Goal: Task Accomplishment & Management: Complete application form

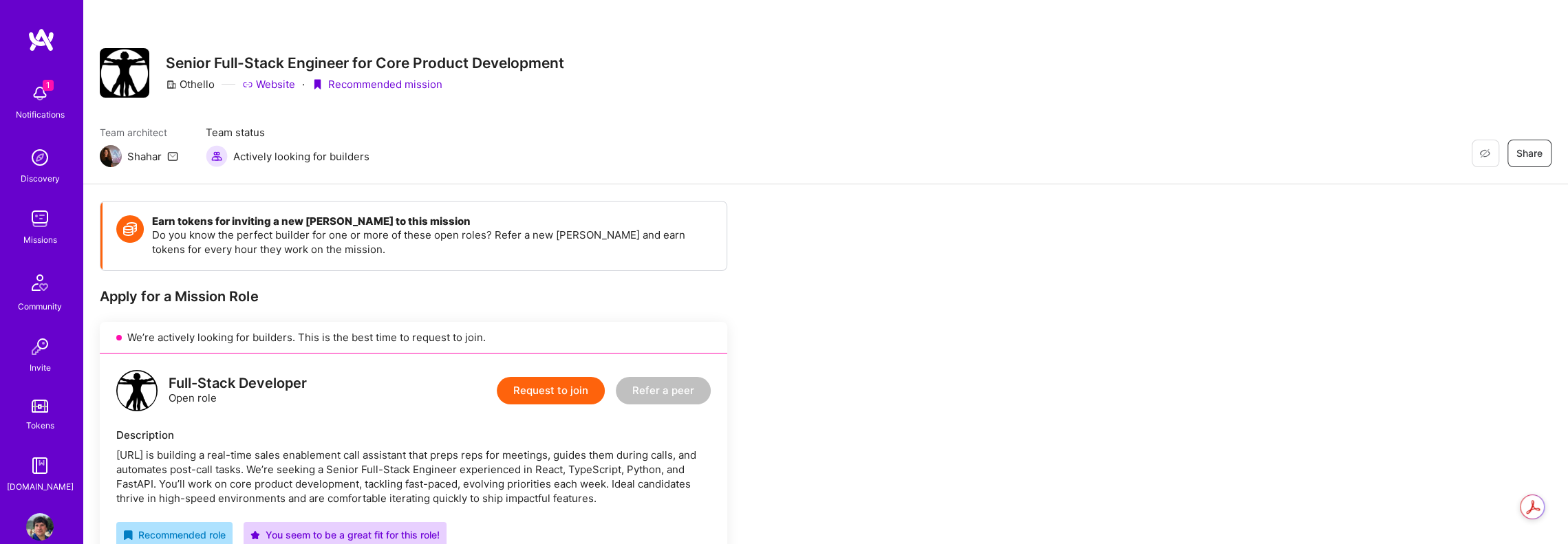
click at [563, 395] on button "Request to join" at bounding box center [551, 390] width 108 height 28
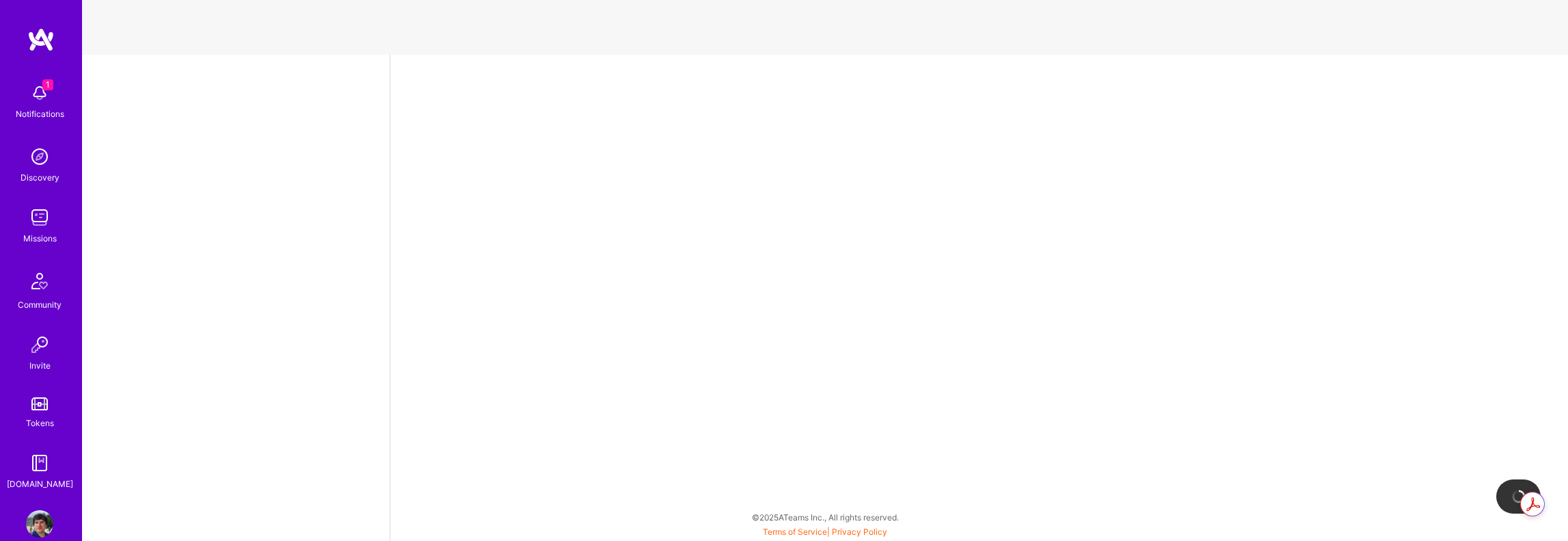
select select "US"
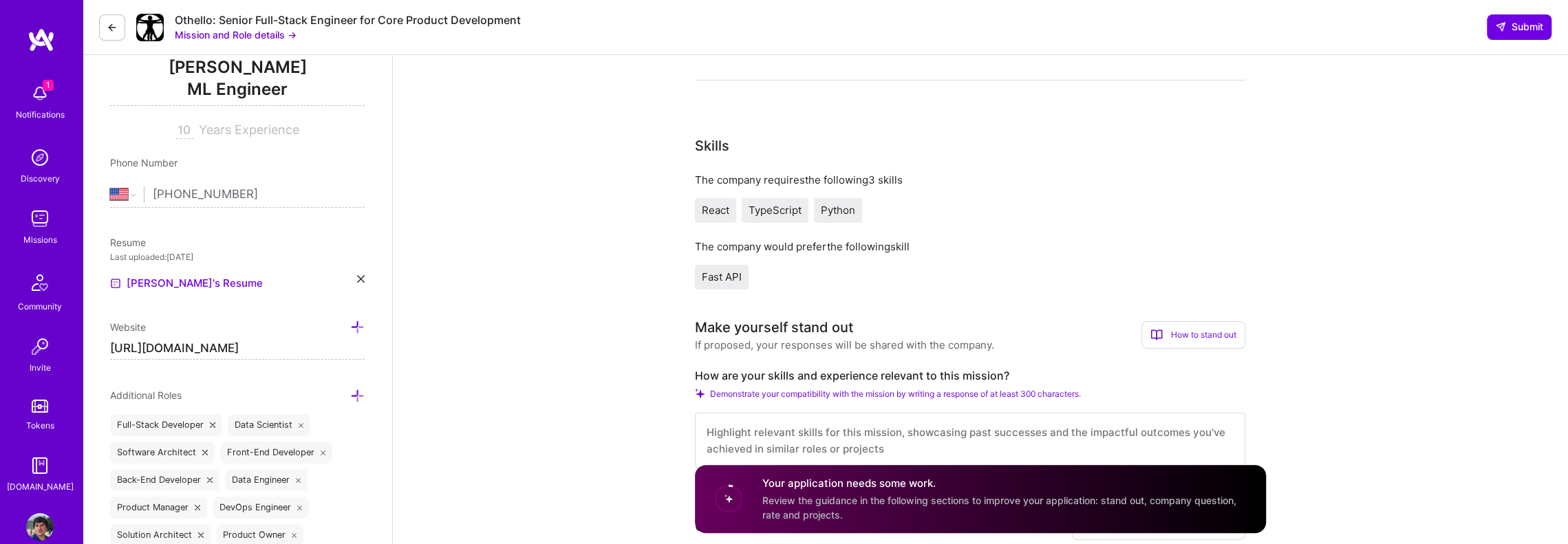
scroll to position [206, 0]
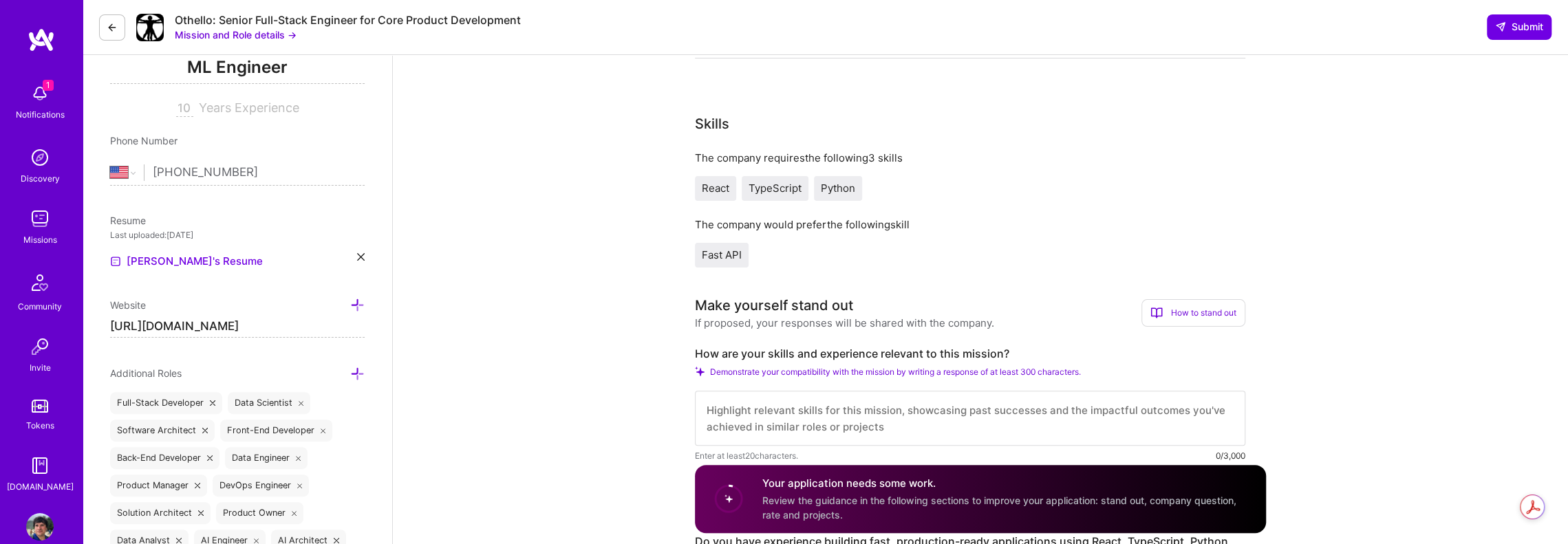
click at [776, 405] on textarea at bounding box center [969, 417] width 550 height 55
paste textarea "I have 10+ years of experience designing and deploying scalable, production-rea…"
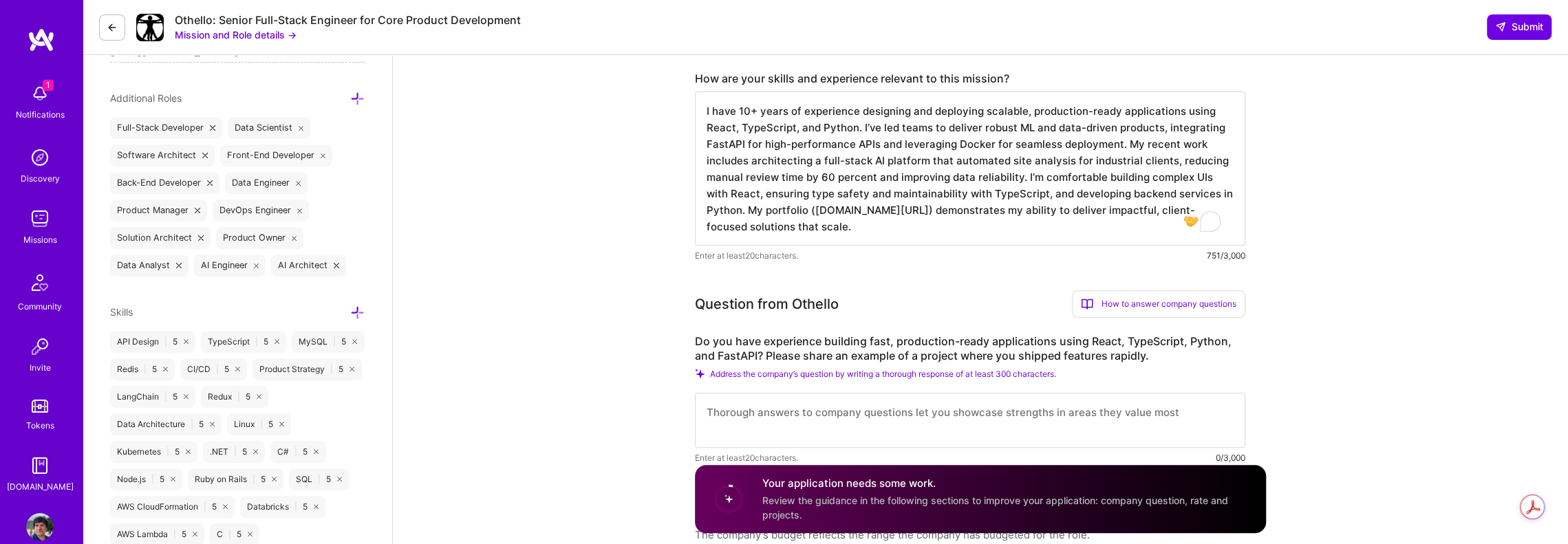
scroll to position [550, 0]
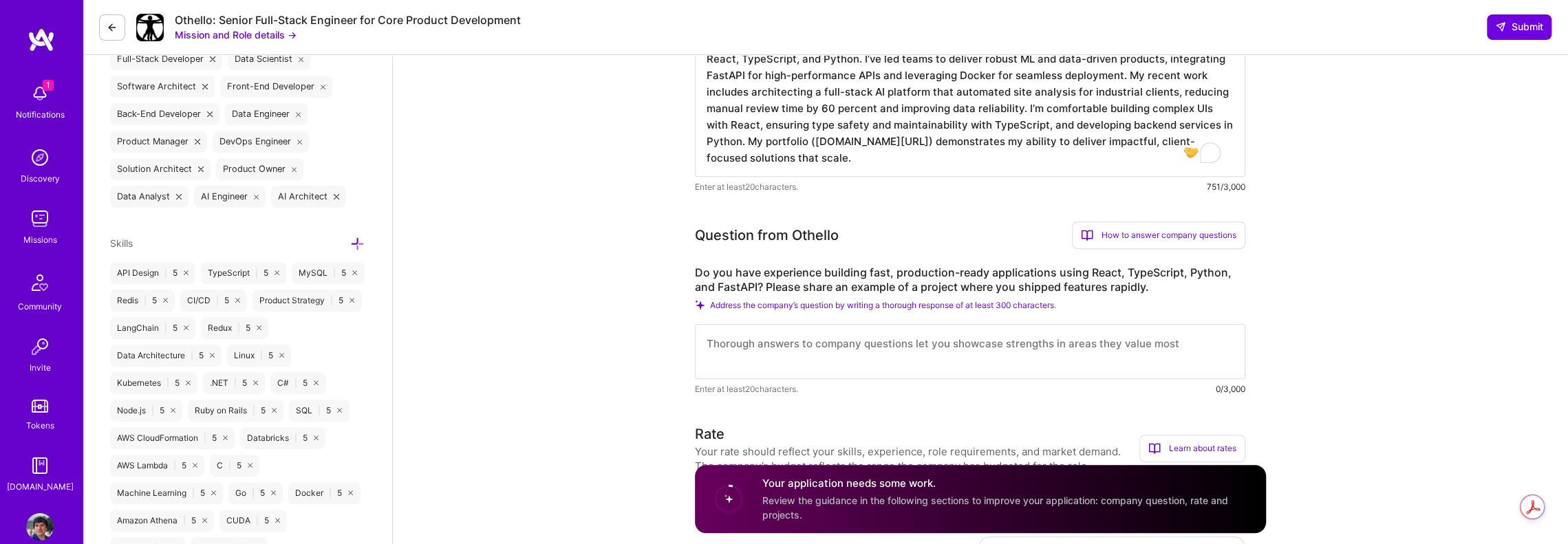
type textarea "I have 10+ years of experience designing and deploying scalable, production-rea…"
click at [774, 357] on textarea "To enrich screen reader interactions, please activate Accessibility in Grammarl…" at bounding box center [969, 351] width 550 height 55
paste textarea "In my previous role, I led the development of a full-stack AI platform using Re…"
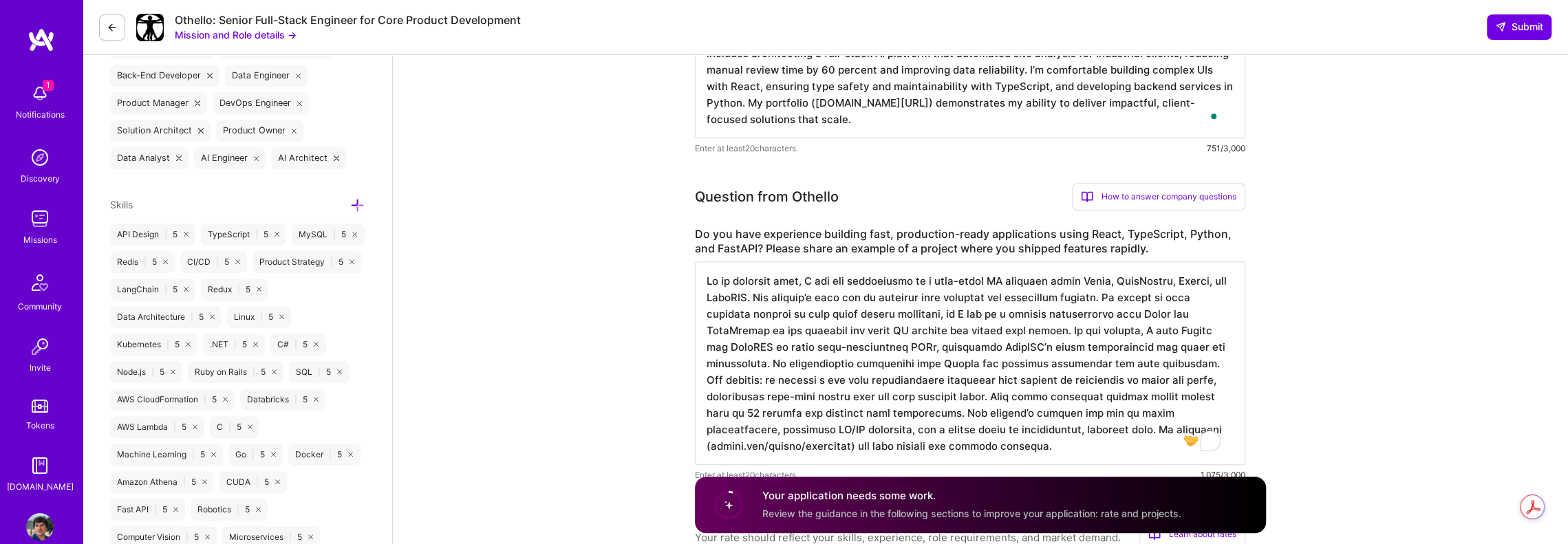
type textarea "In my previous role, I led the development of a full-stack AI platform using Re…"
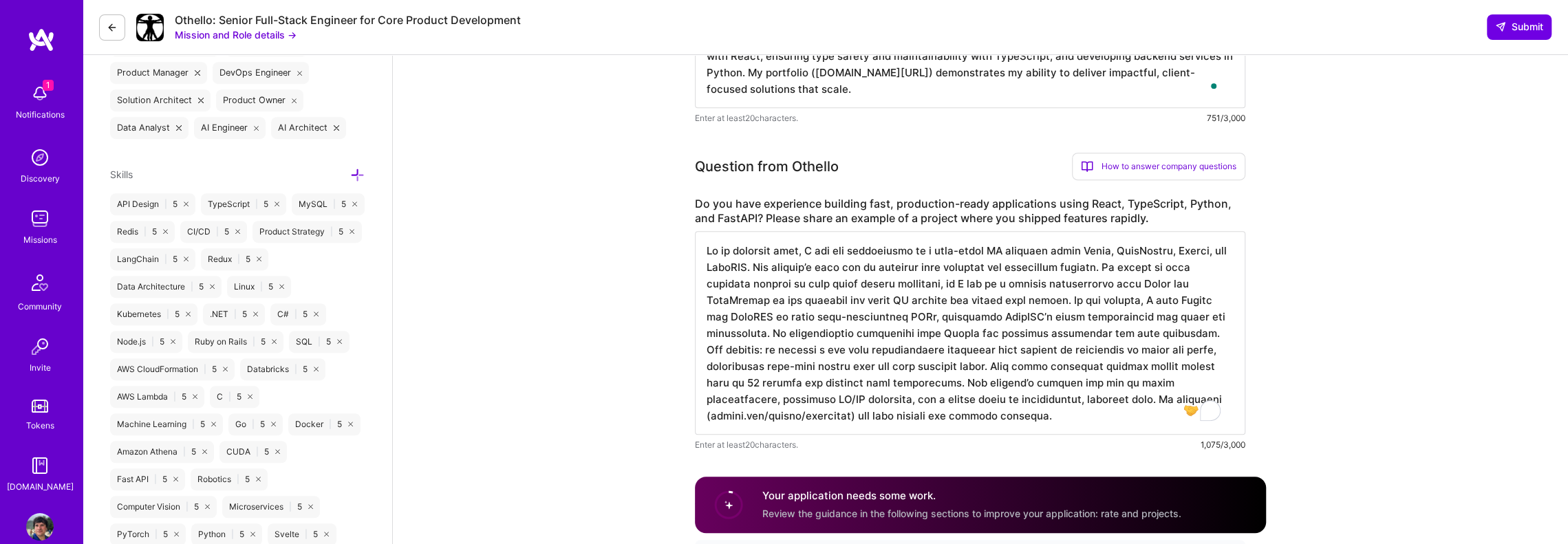
drag, startPoint x: 1306, startPoint y: 288, endPoint x: 1302, endPoint y: 279, distance: 9.8
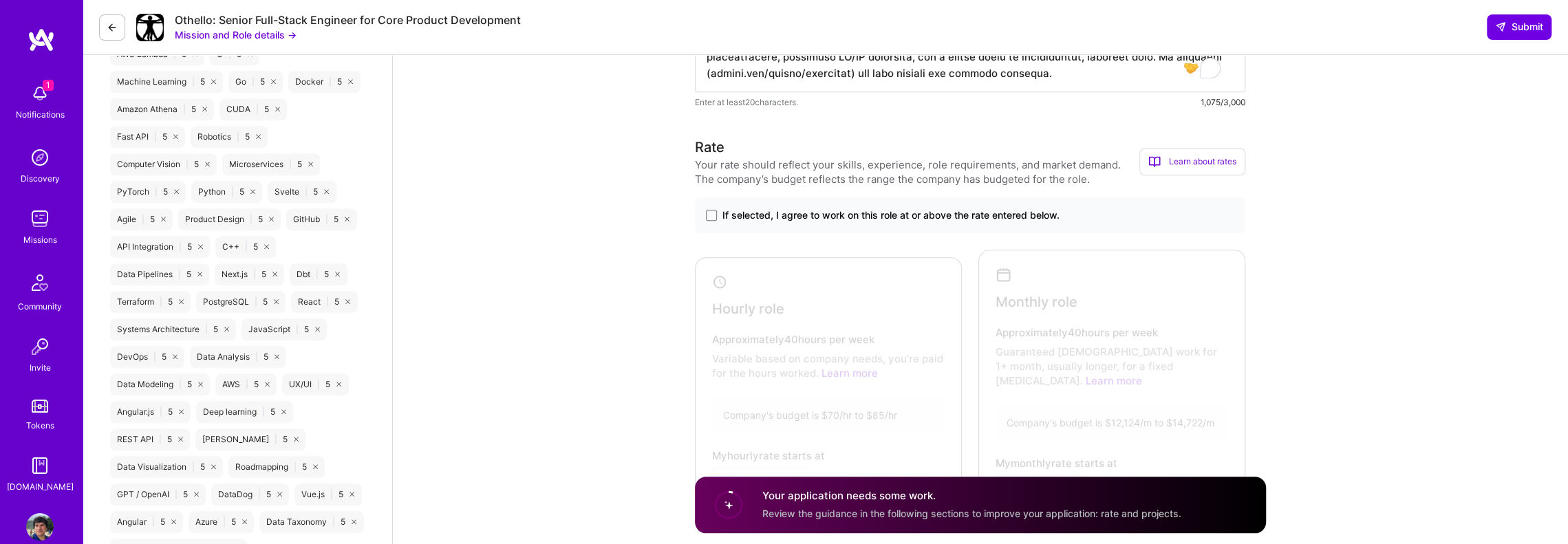
scroll to position [962, 0]
click at [1236, 272] on div "Monthly role Approximately 40 hours per week Guaranteed full-time work for 1+ m…" at bounding box center [1112, 383] width 267 height 270
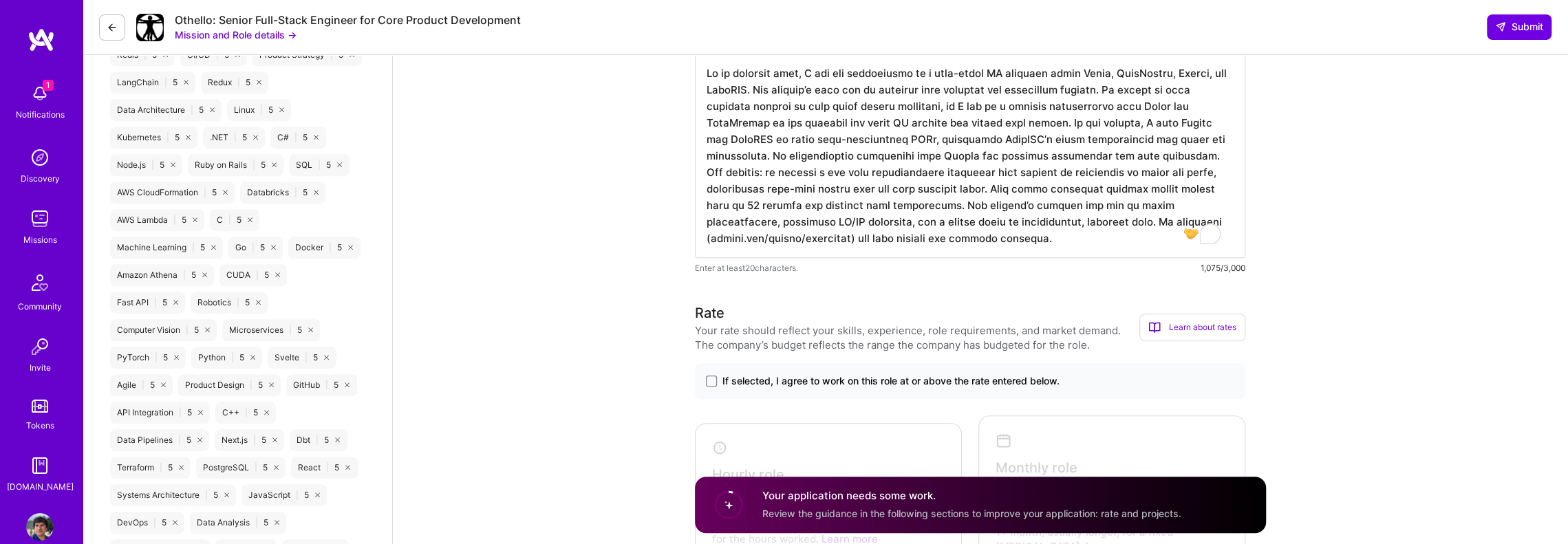
scroll to position [894, 0]
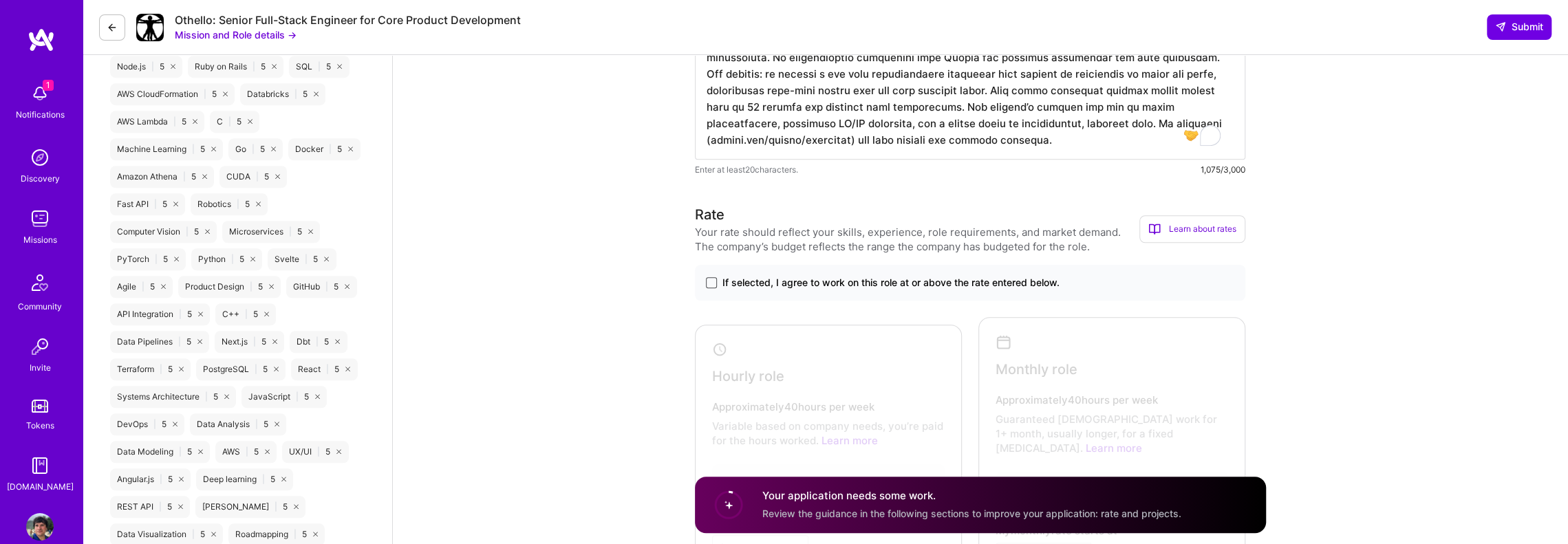
click at [710, 282] on span at bounding box center [711, 282] width 11 height 11
click at [0, 0] on input "If selected, I agree to work on this role at or above the rate entered below." at bounding box center [0, 0] width 0 height 0
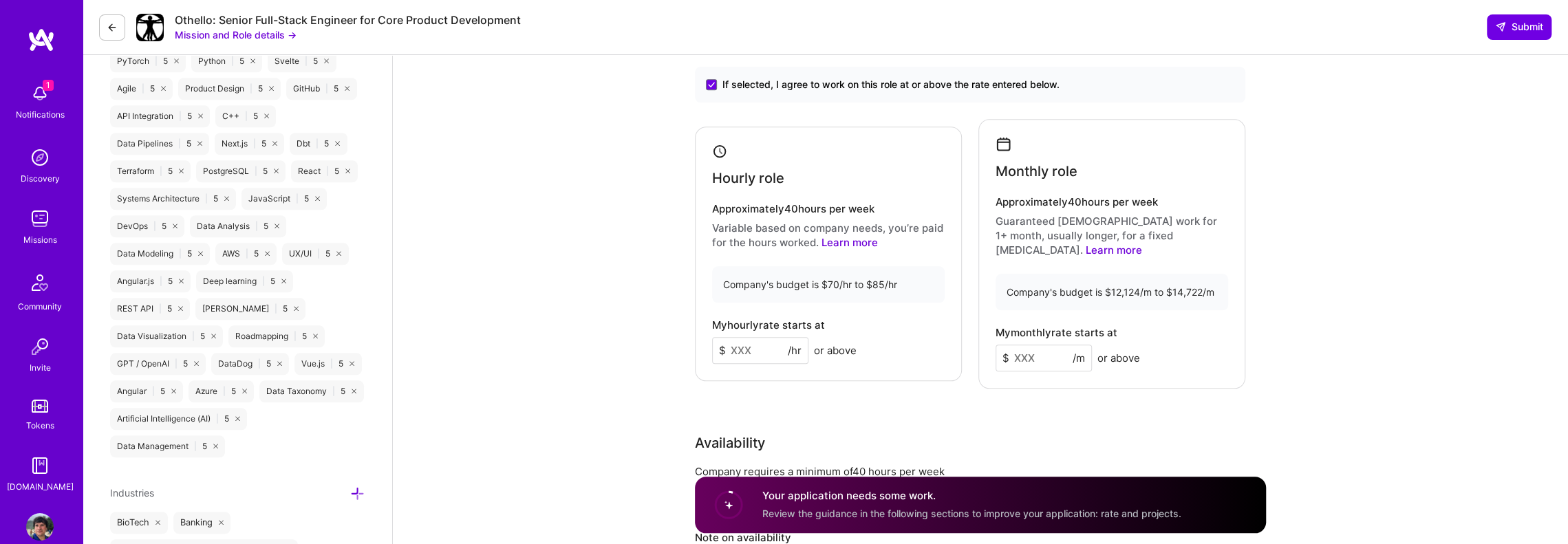
scroll to position [1100, 0]
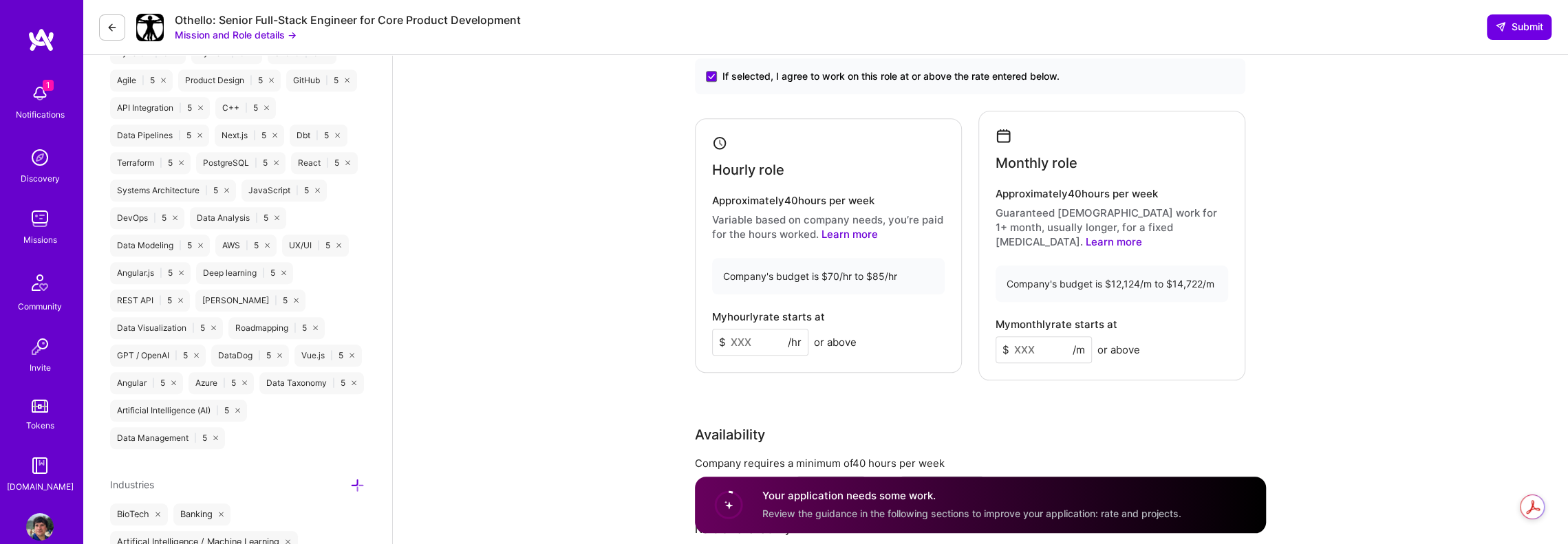
click at [769, 329] on input at bounding box center [759, 342] width 96 height 27
type input "80"
click at [1025, 336] on input at bounding box center [1043, 350] width 96 height 27
type input "12500"
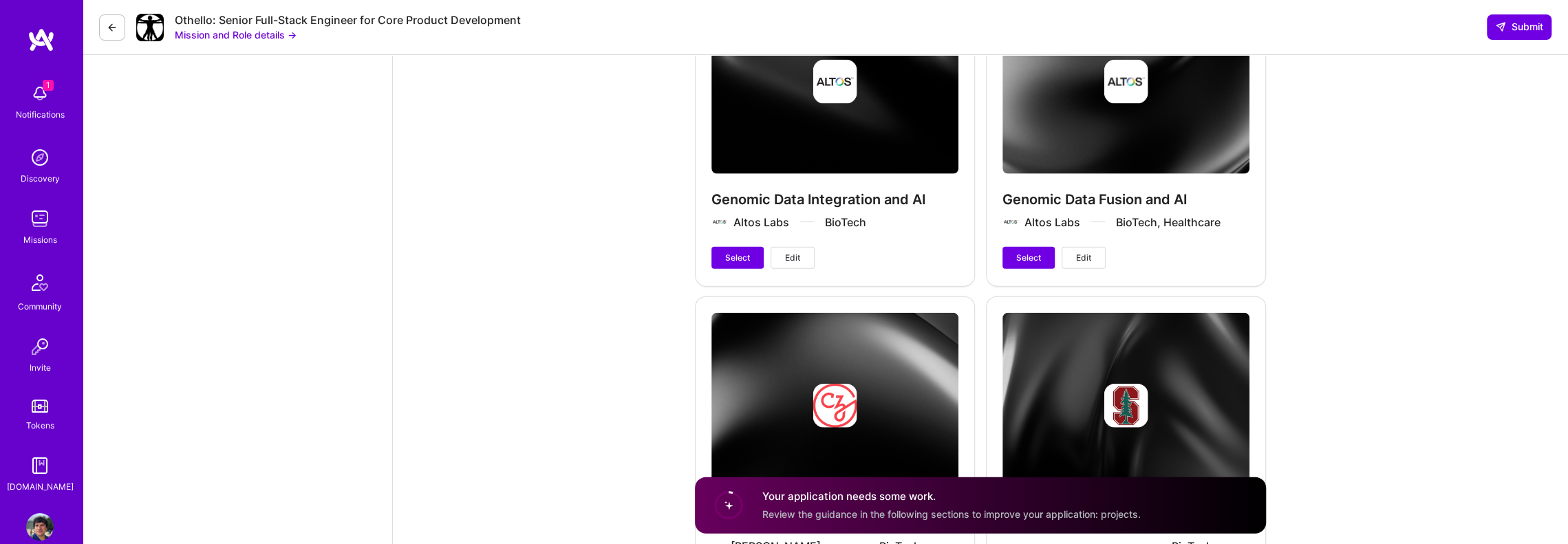
scroll to position [2728, 0]
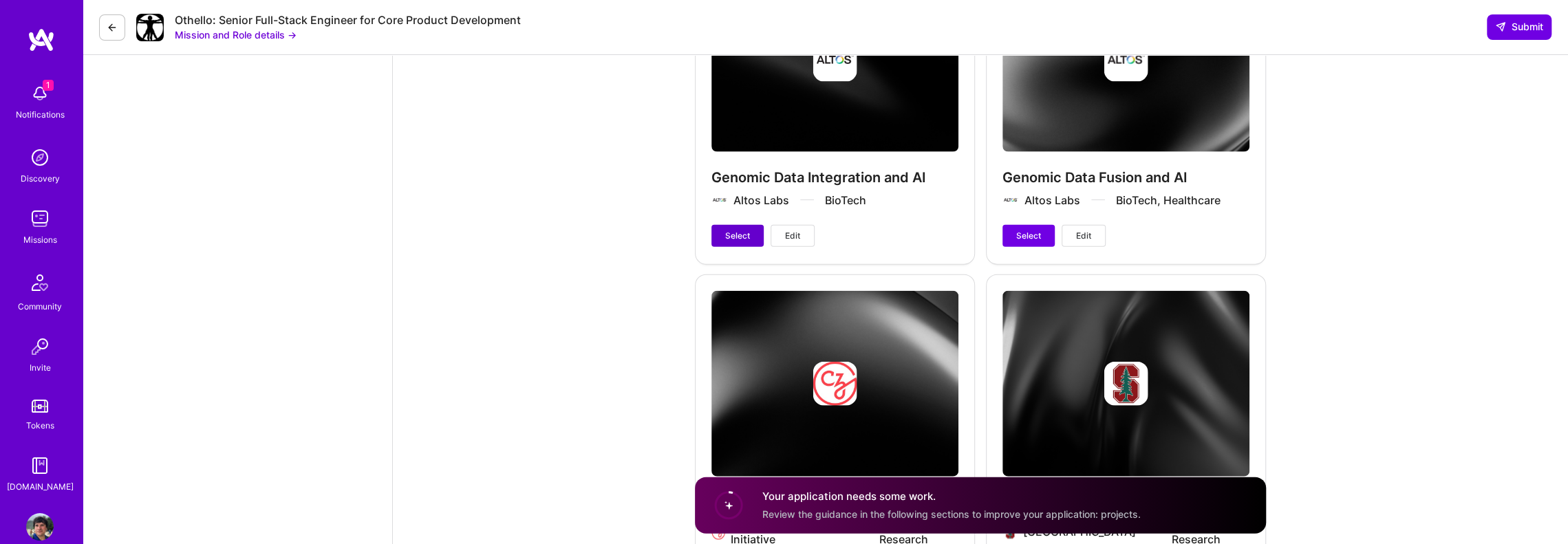
click at [732, 230] on span "Select" at bounding box center [737, 235] width 25 height 12
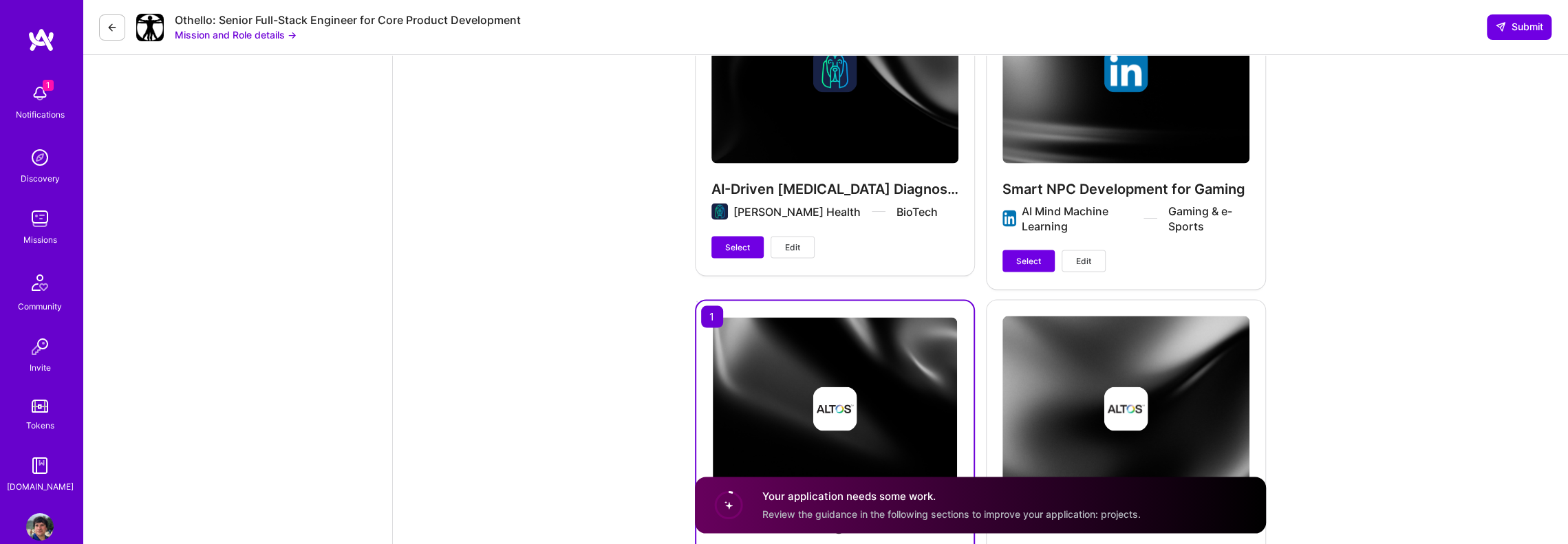
scroll to position [2248, 0]
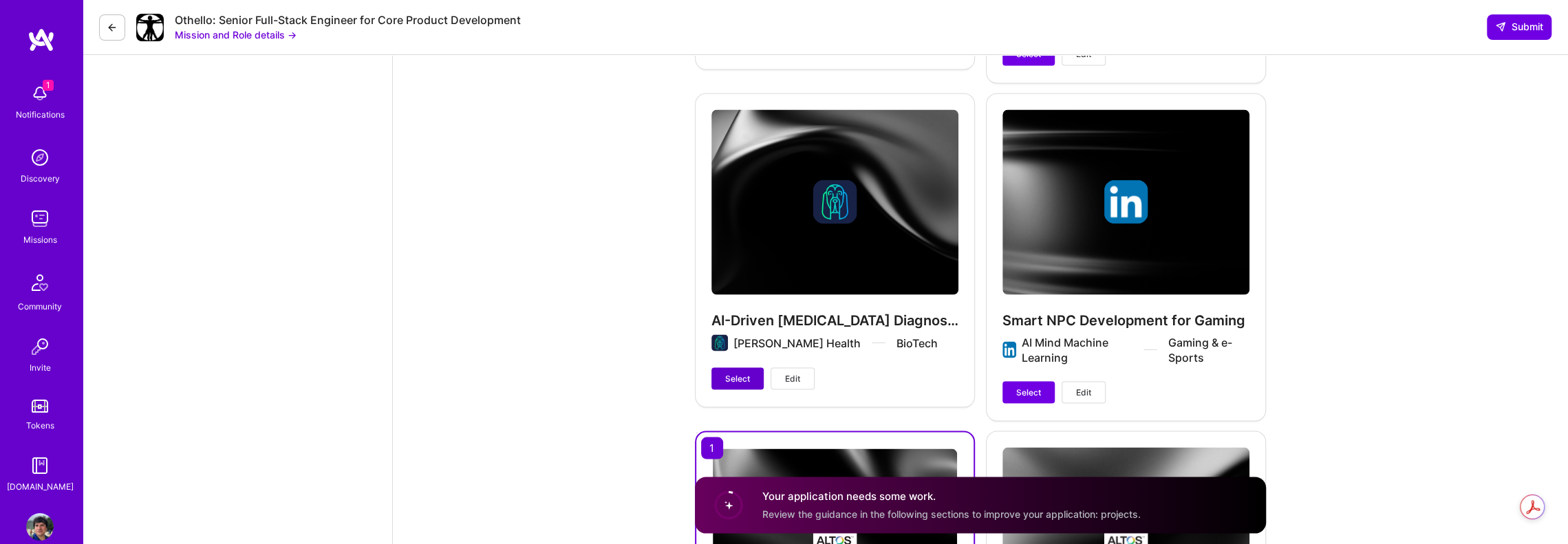
click at [749, 372] on span "Select" at bounding box center [737, 378] width 25 height 12
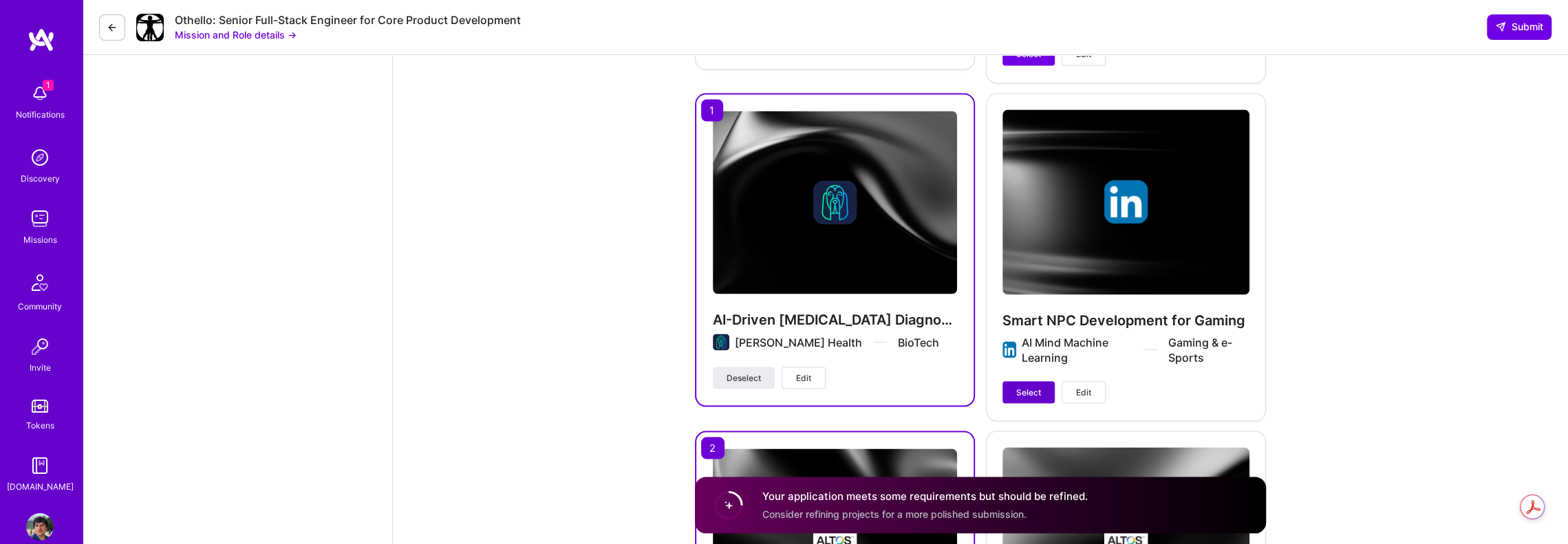
click at [1047, 381] on button "Select" at bounding box center [1028, 392] width 52 height 22
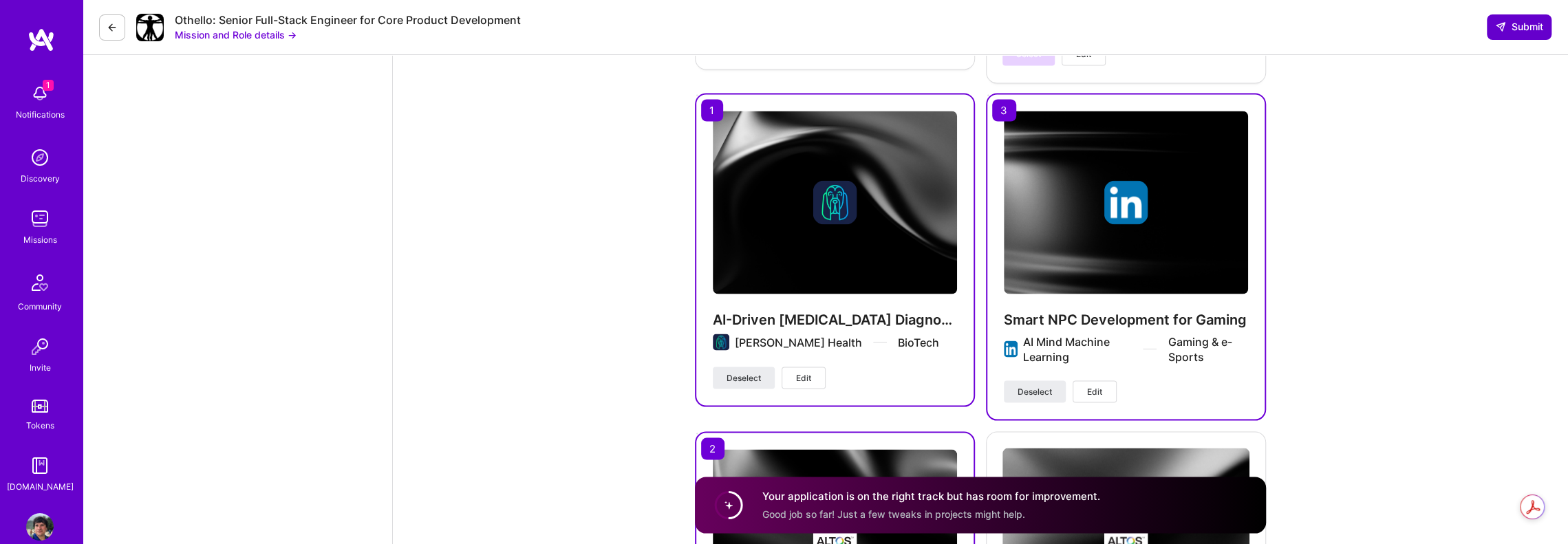
click at [1530, 30] on span "Submit" at bounding box center [1519, 26] width 48 height 14
click at [1508, 23] on span "Submit" at bounding box center [1519, 26] width 48 height 14
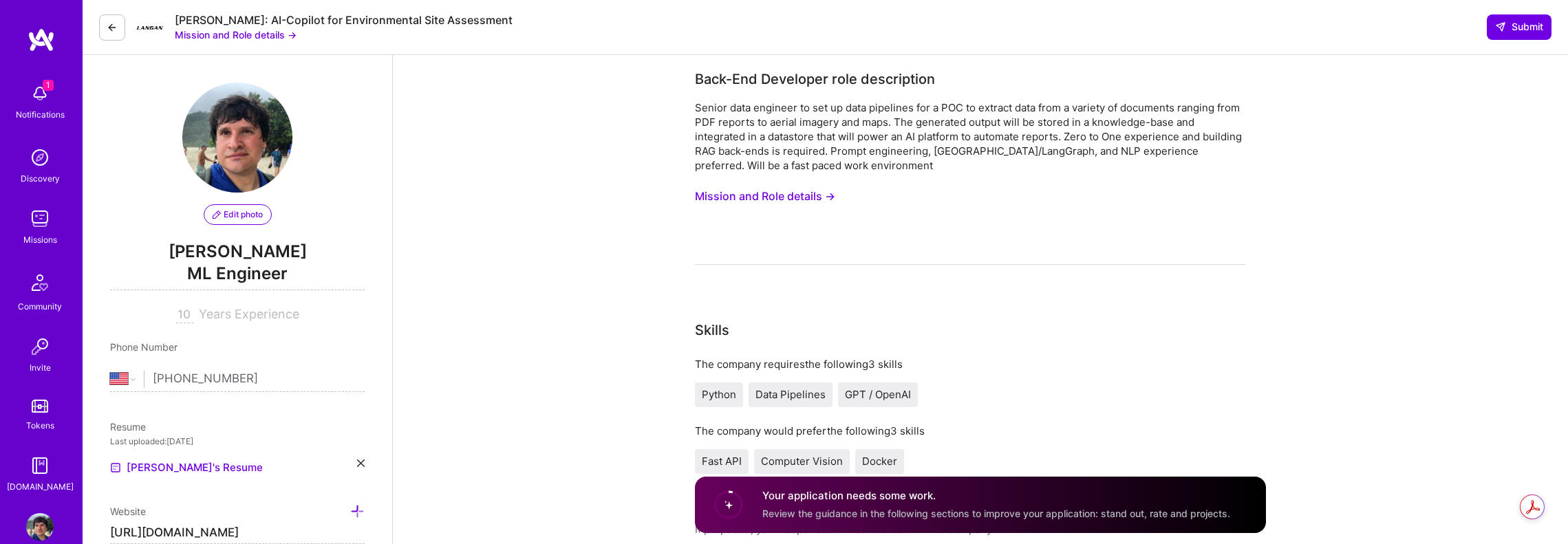
select select "US"
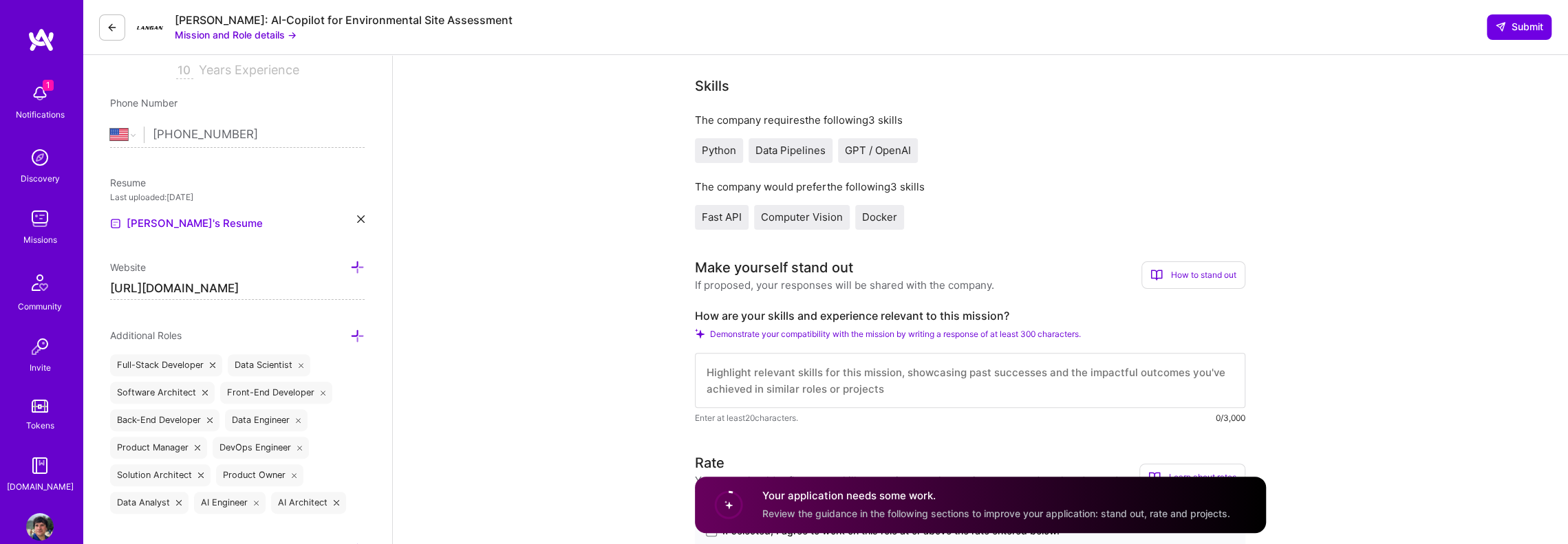
scroll to position [275, 0]
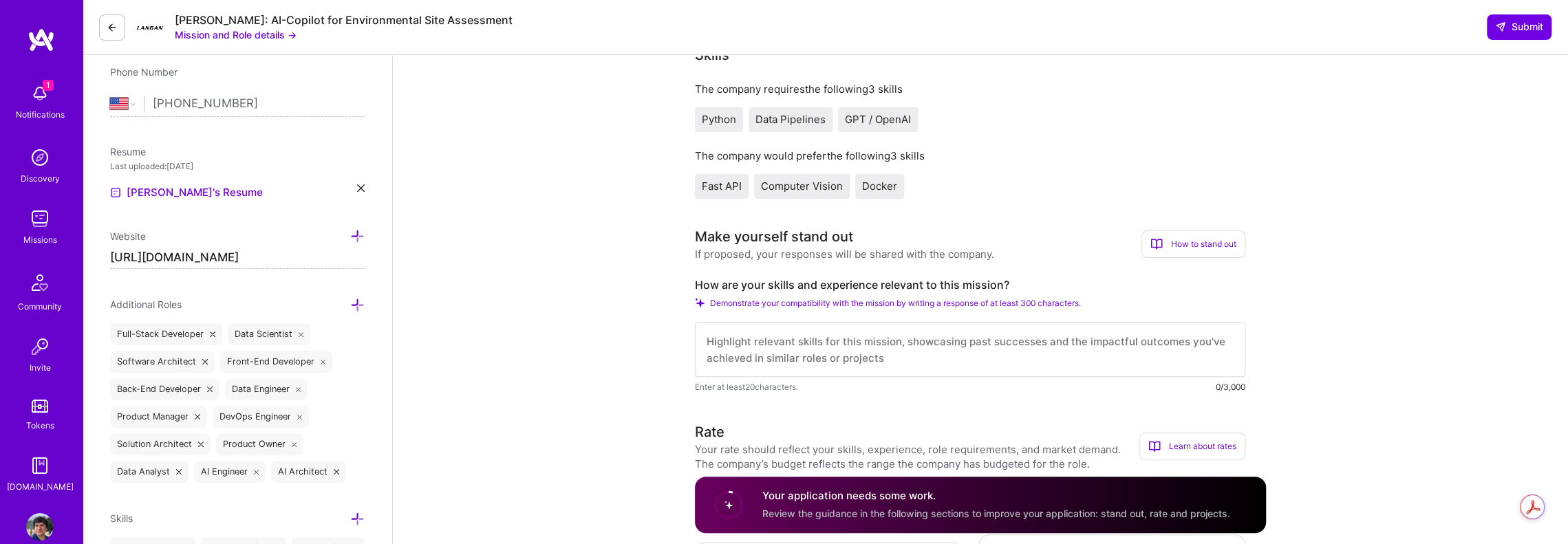
click at [851, 338] on textarea at bounding box center [969, 348] width 550 height 55
paste textarea "With extensive experience in Python, data pipelines, and GPT/OpenAI, I’ve archi…"
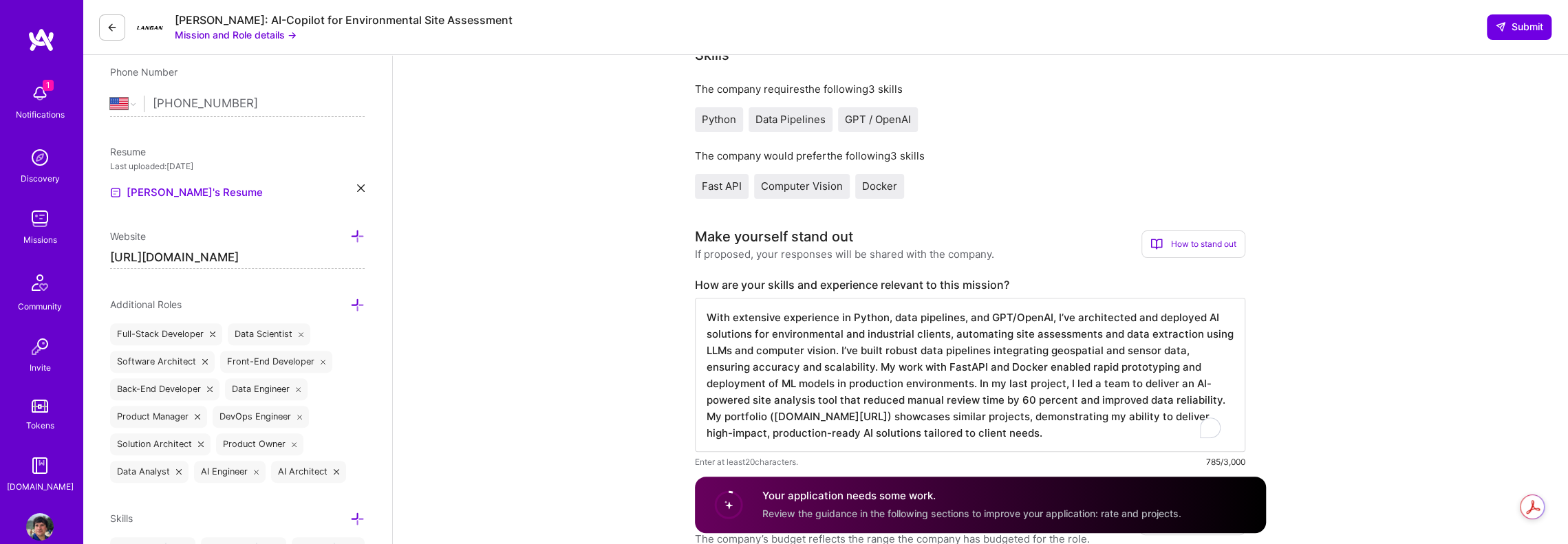
scroll to position [1, 0]
drag, startPoint x: 860, startPoint y: 357, endPoint x: 848, endPoint y: 354, distance: 12.4
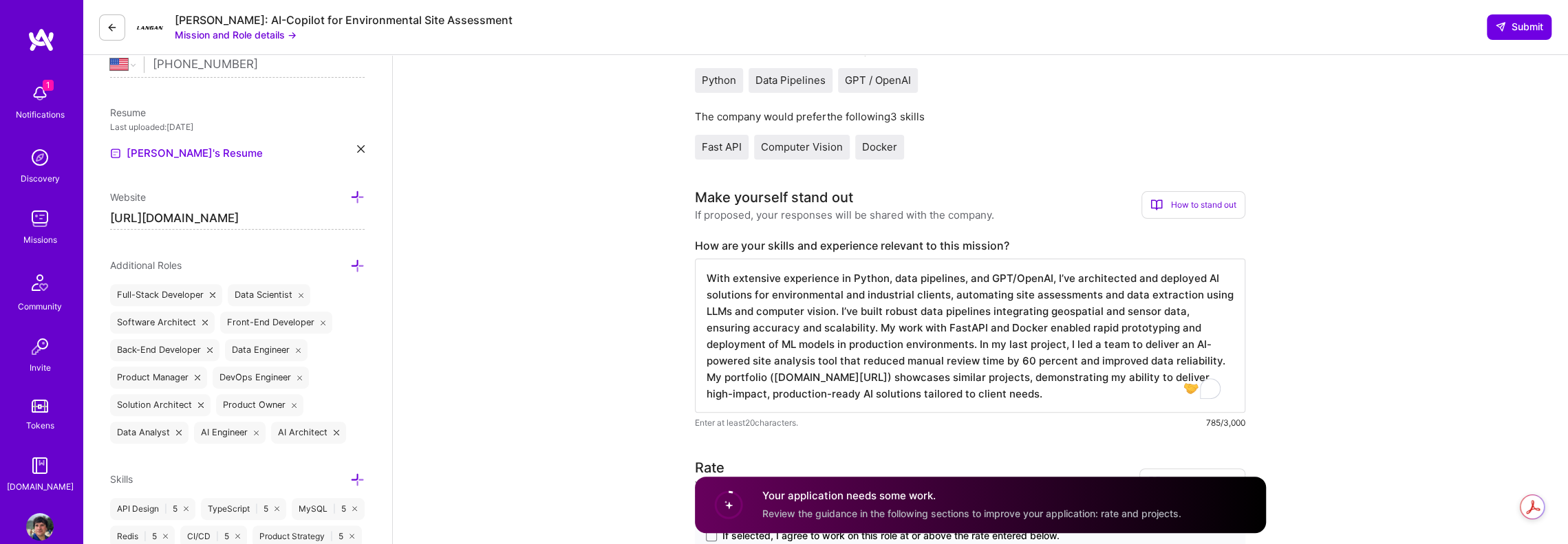
type textarea "With extensive experience in Python, data pipelines, and GPT/OpenAI, I’ve archi…"
drag, startPoint x: 653, startPoint y: 331, endPoint x: 657, endPoint y: 324, distance: 8.1
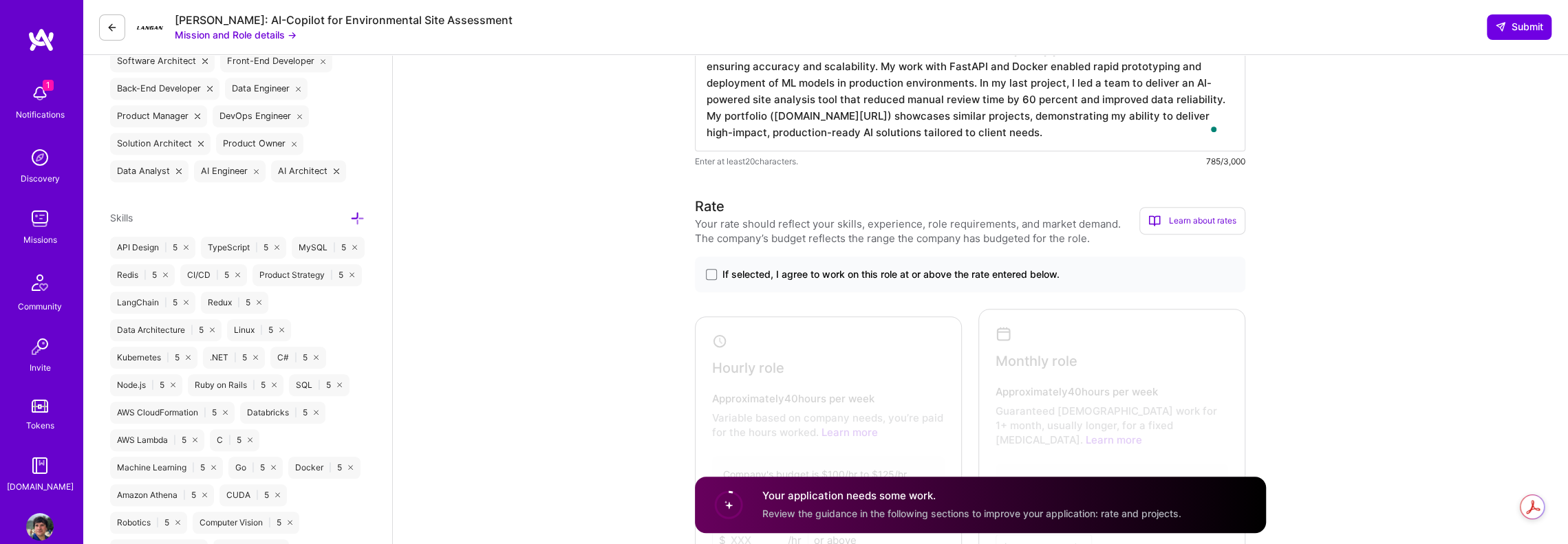
scroll to position [619, 0]
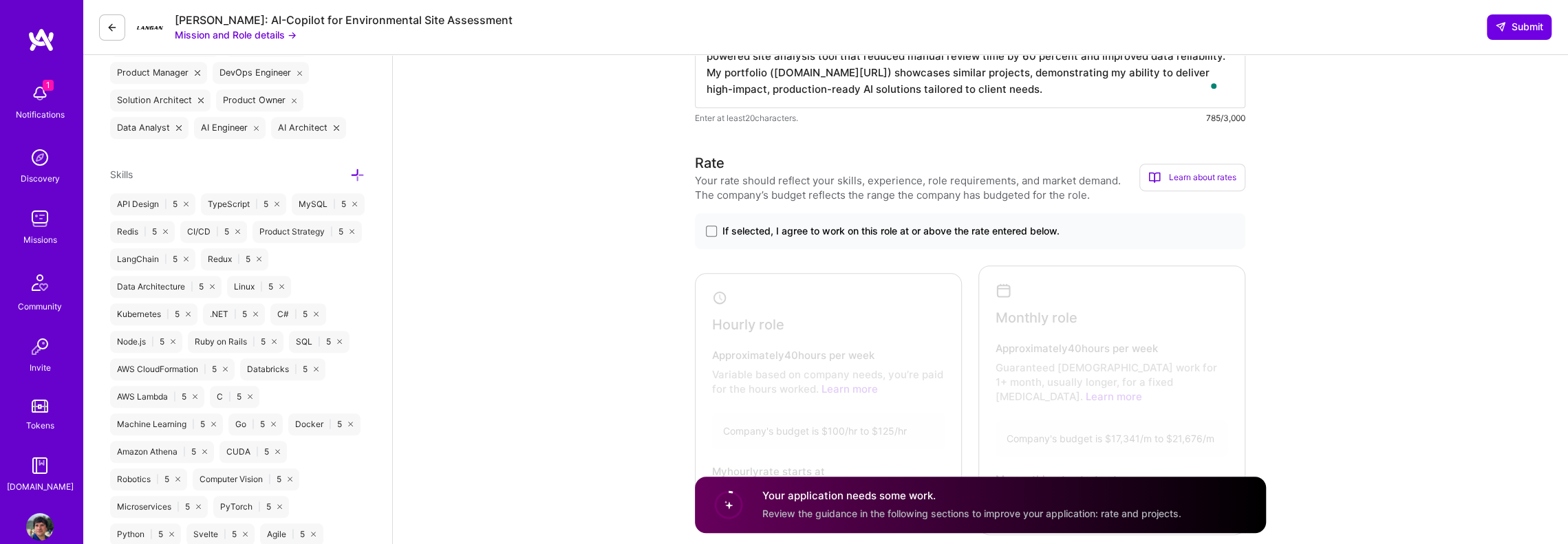
drag, startPoint x: 764, startPoint y: 242, endPoint x: 768, endPoint y: 235, distance: 8.1
click at [768, 235] on div "If selected, I agree to work on this role at or above the rate entered below." at bounding box center [969, 231] width 550 height 36
click at [767, 235] on span "If selected, I agree to work on this role at or above the rate entered below." at bounding box center [891, 230] width 337 height 14
click at [0, 0] on input "If selected, I agree to work on this role at or above the rate entered below." at bounding box center [0, 0] width 0 height 0
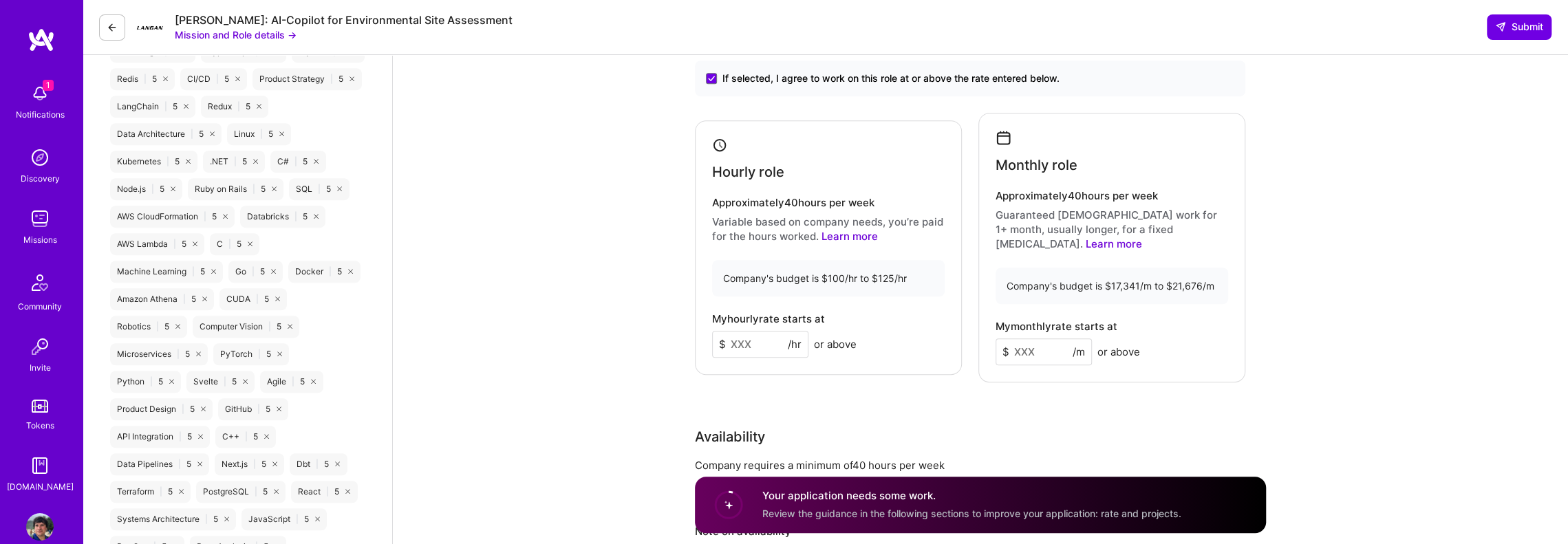
scroll to position [825, 0]
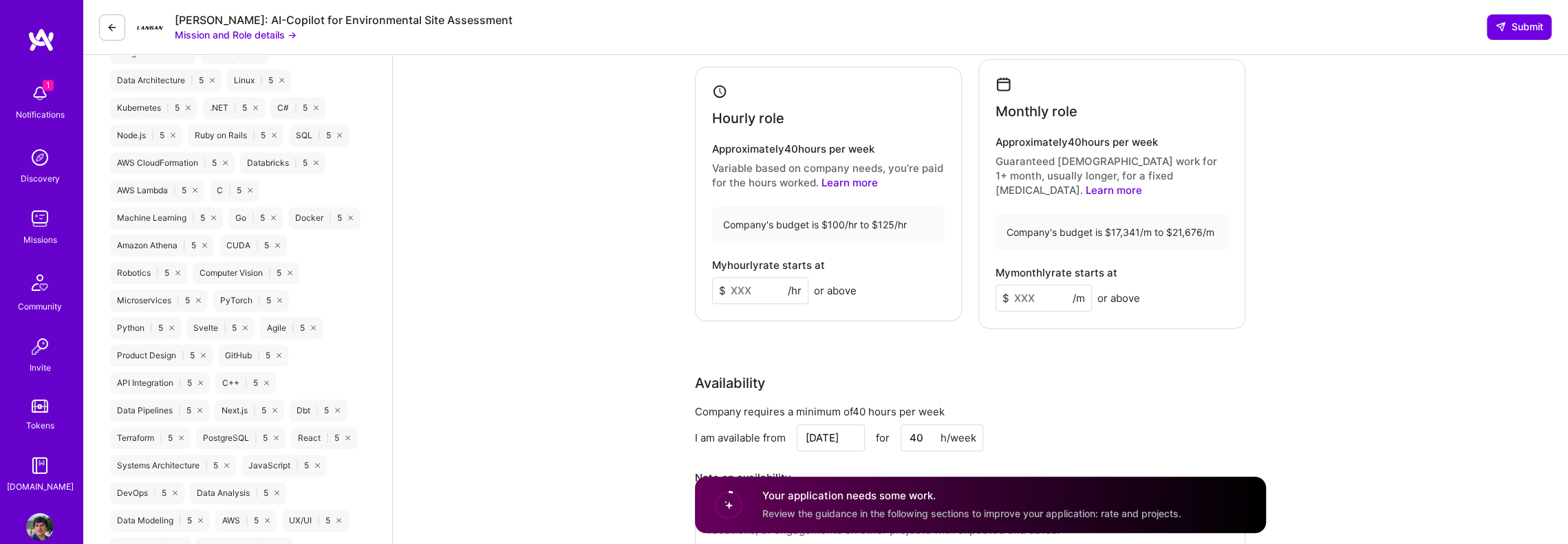
click at [768, 284] on input at bounding box center [759, 291] width 96 height 27
type input "110"
click at [1036, 284] on input at bounding box center [1043, 298] width 96 height 27
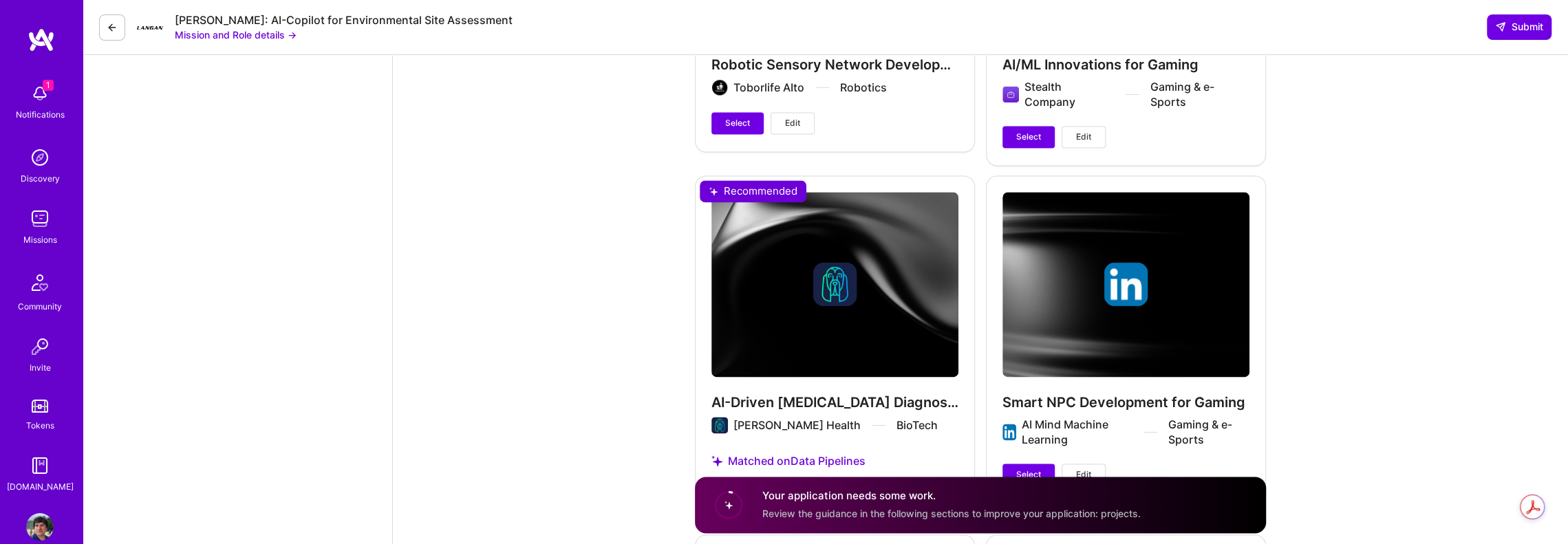
scroll to position [1856, 0]
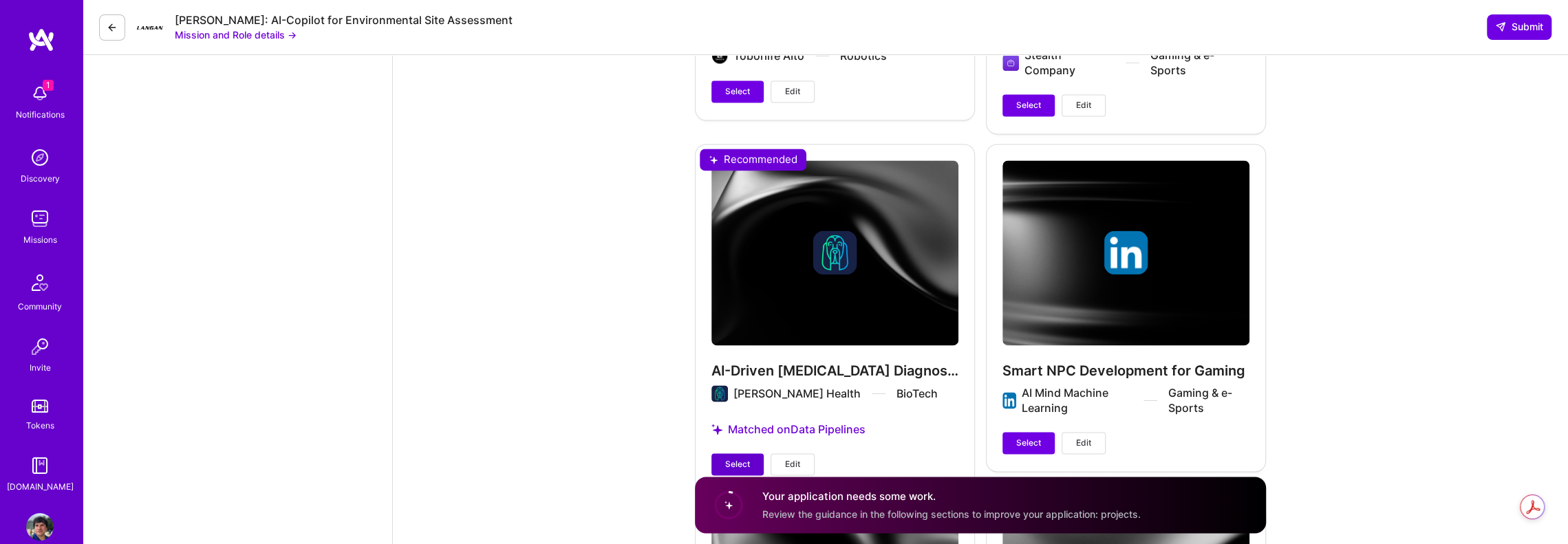
type input "19000"
click at [730, 453] on button "Select" at bounding box center [737, 464] width 52 height 22
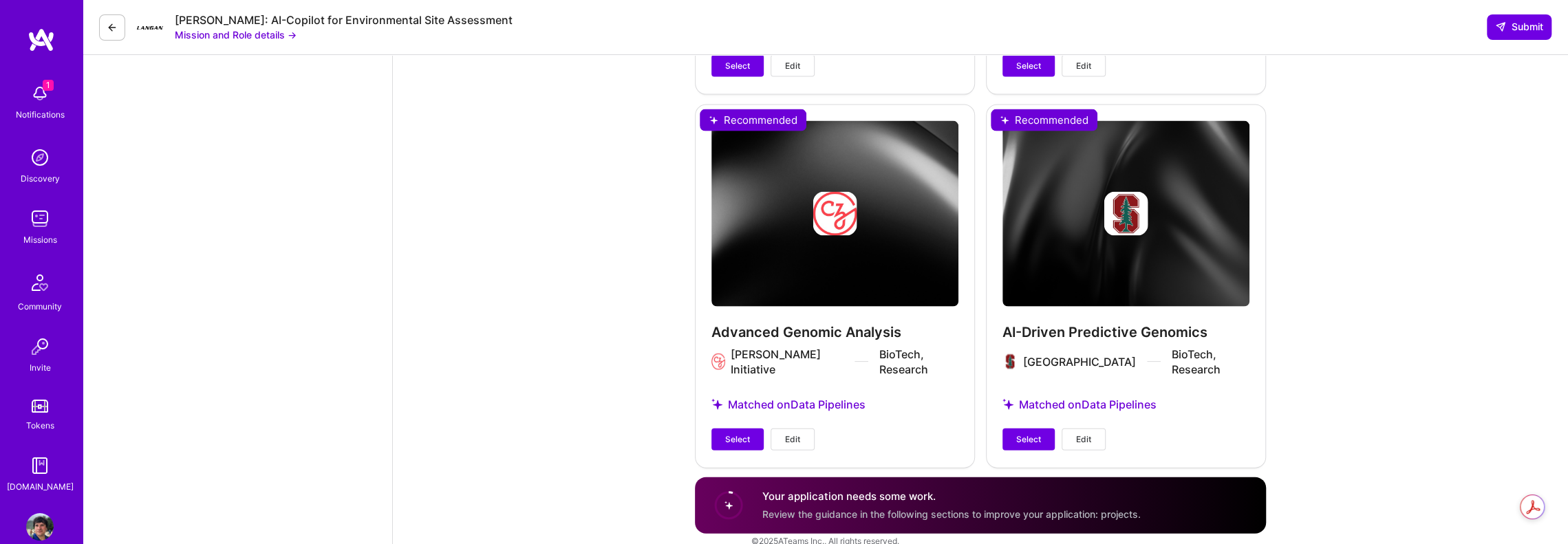
scroll to position [2582, 0]
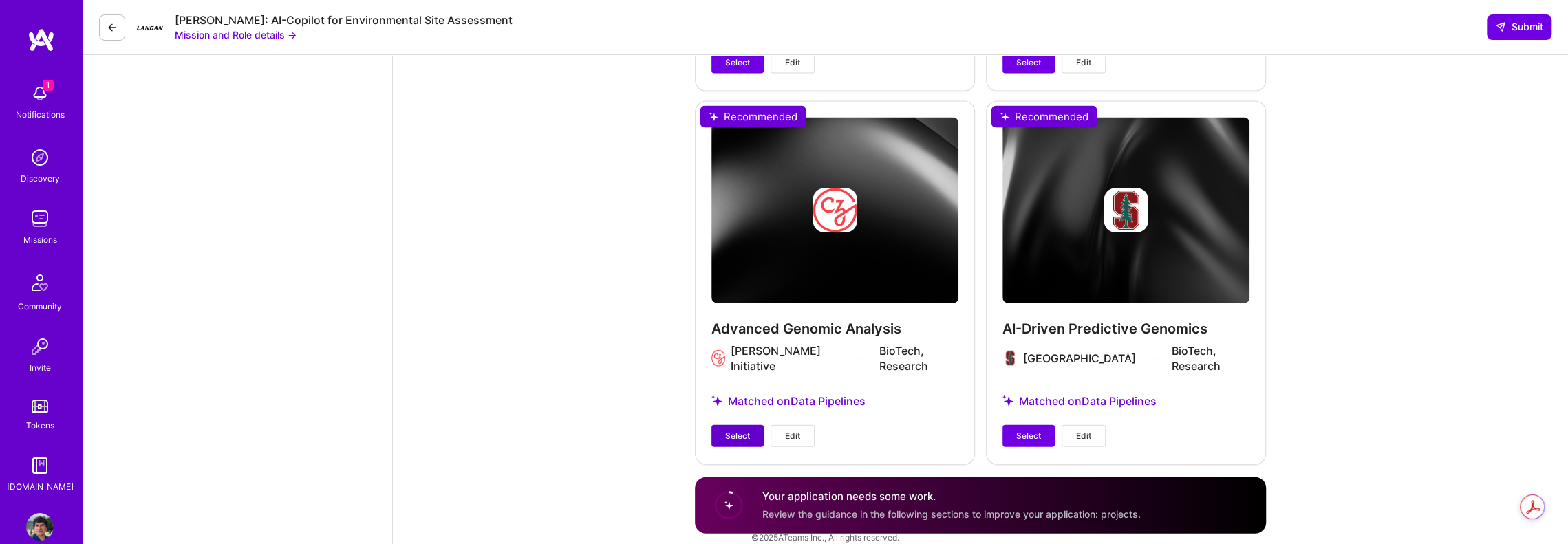
drag, startPoint x: 742, startPoint y: 419, endPoint x: 812, endPoint y: 420, distance: 70.0
click at [743, 430] on span "Select" at bounding box center [737, 435] width 25 height 12
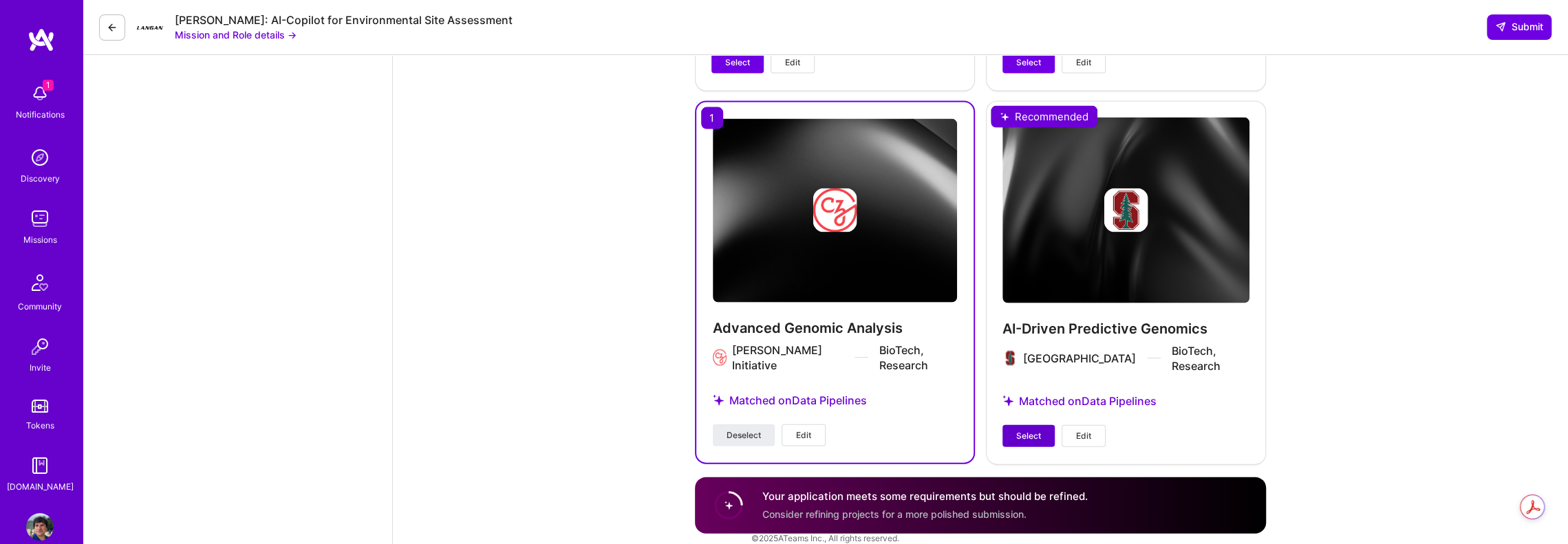
click at [1013, 425] on button "Select" at bounding box center [1028, 435] width 52 height 22
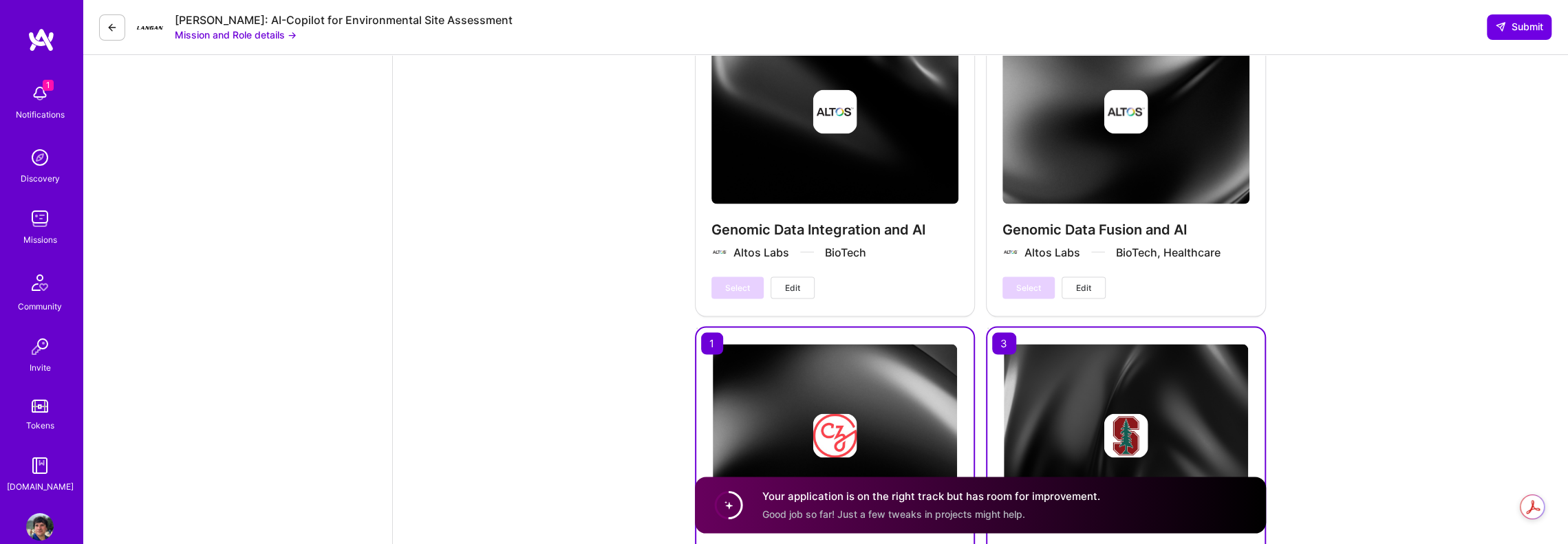
scroll to position [2170, 0]
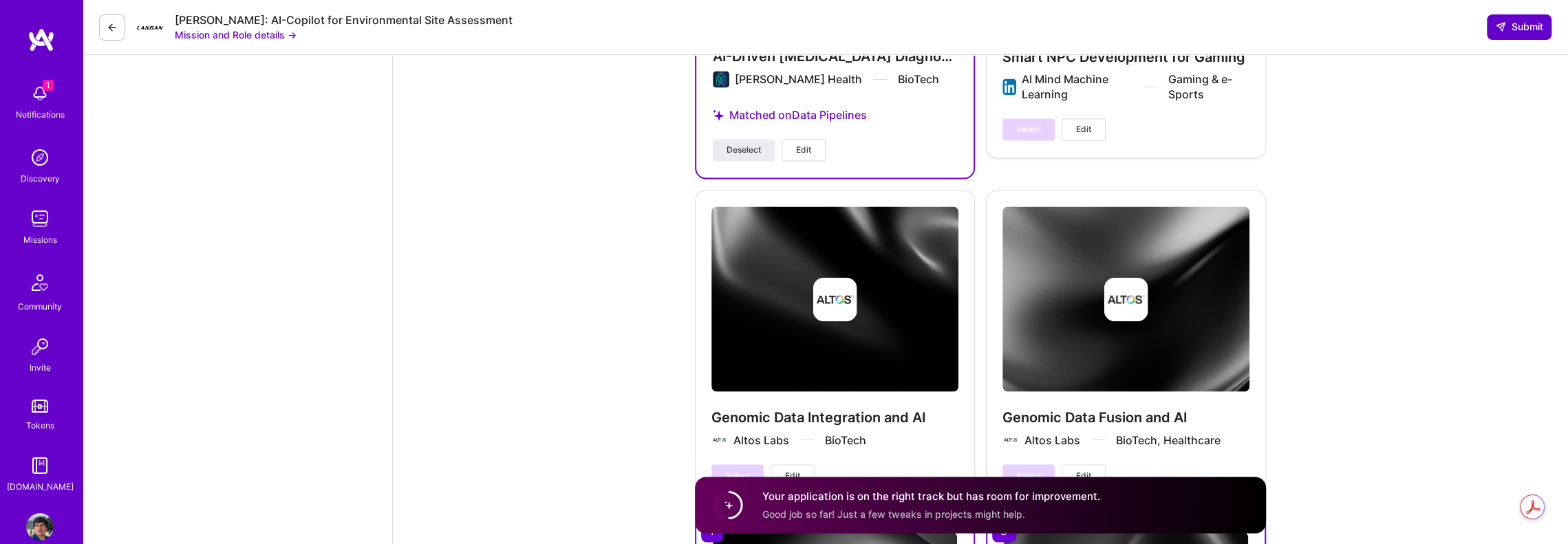
click at [1522, 27] on span "Submit" at bounding box center [1519, 26] width 48 height 14
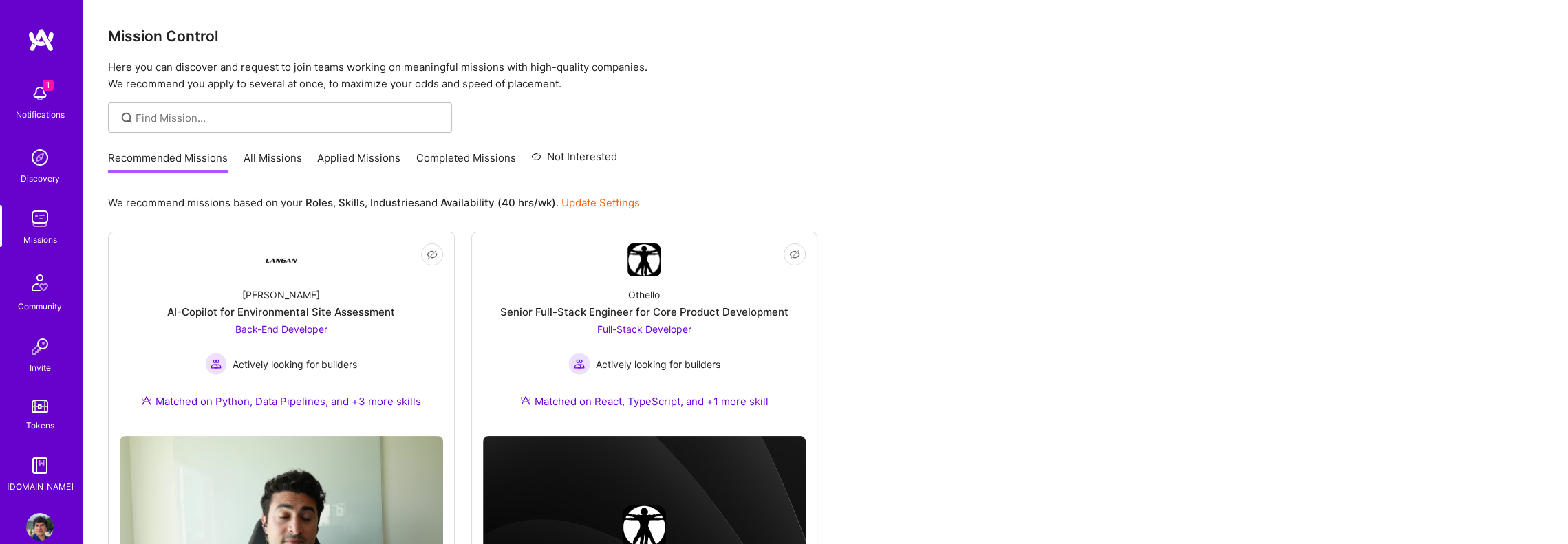
click at [26, 92] on img at bounding box center [40, 93] width 28 height 28
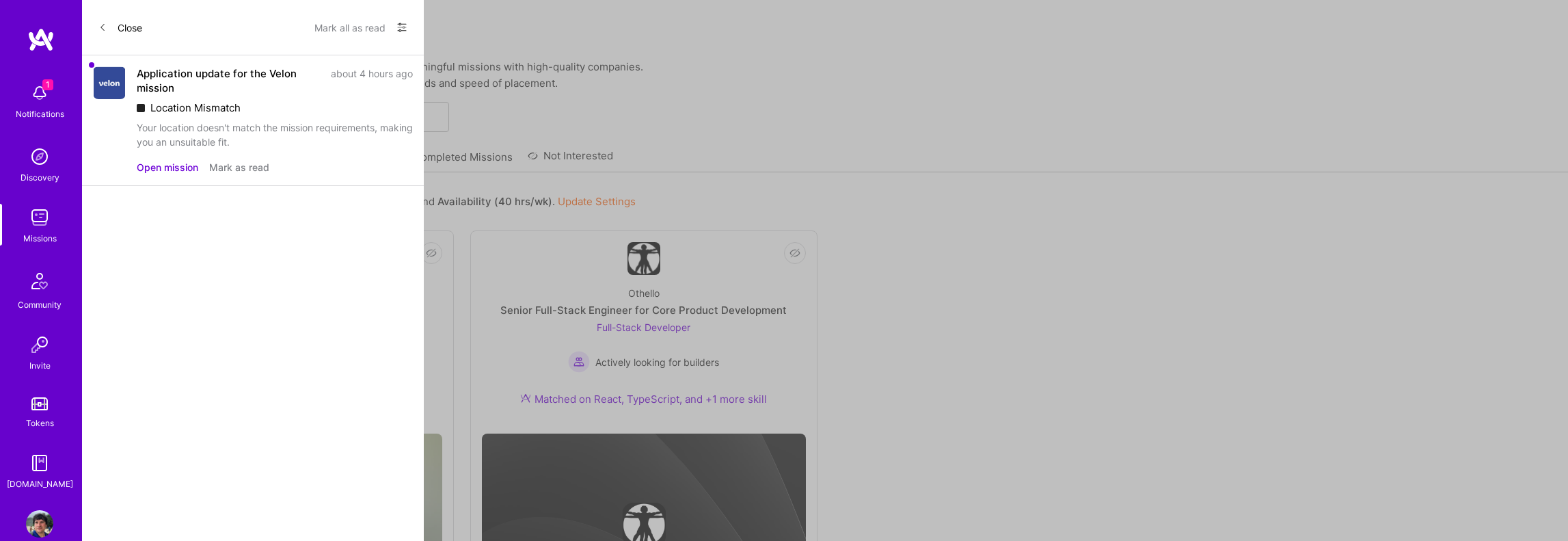
click at [320, 18] on button "Mark all as read" at bounding box center [350, 27] width 71 height 22
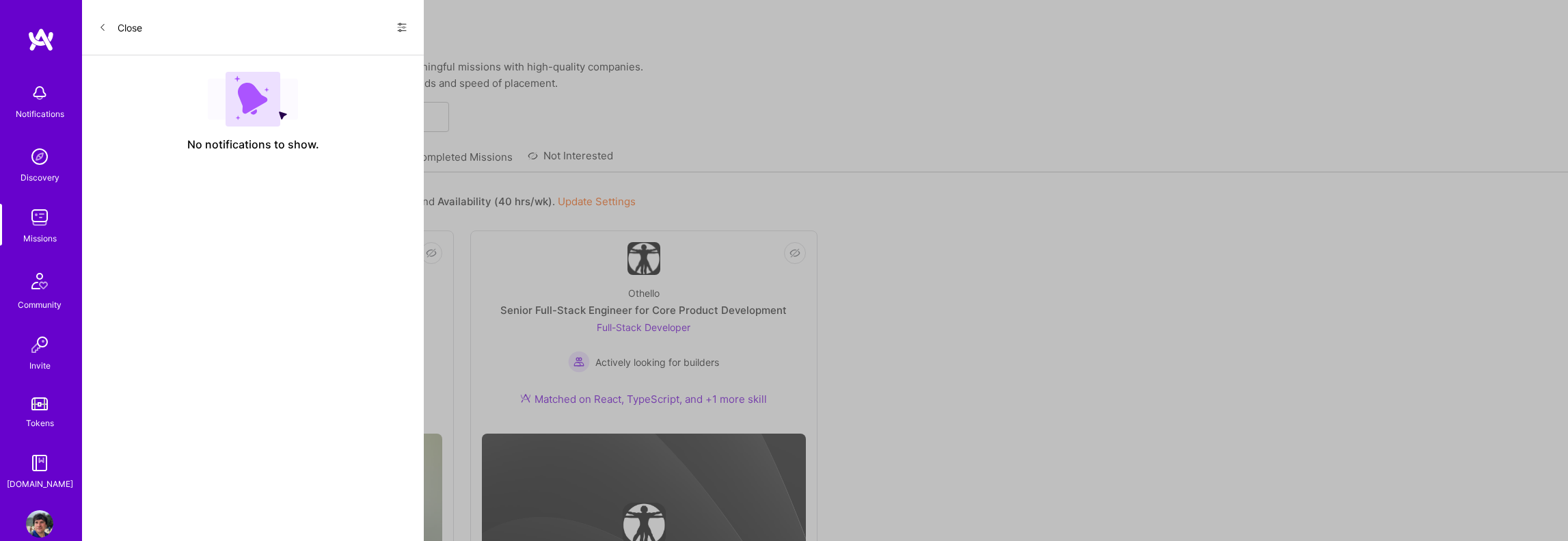
click at [100, 28] on icon at bounding box center [103, 28] width 8 height 8
